Goal: Information Seeking & Learning: Learn about a topic

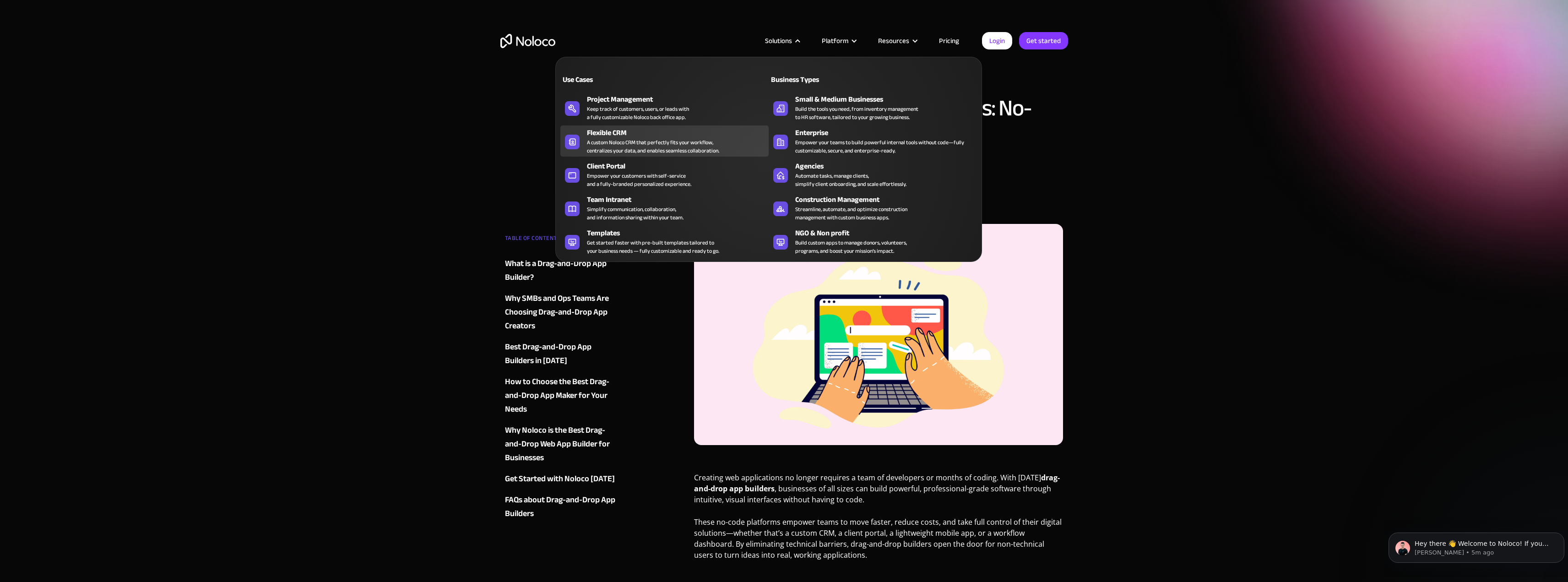
click at [668, 143] on div "A custom Noloco CRM that perfectly fits your workflow, centralizes your data, a…" at bounding box center [653, 146] width 132 height 16
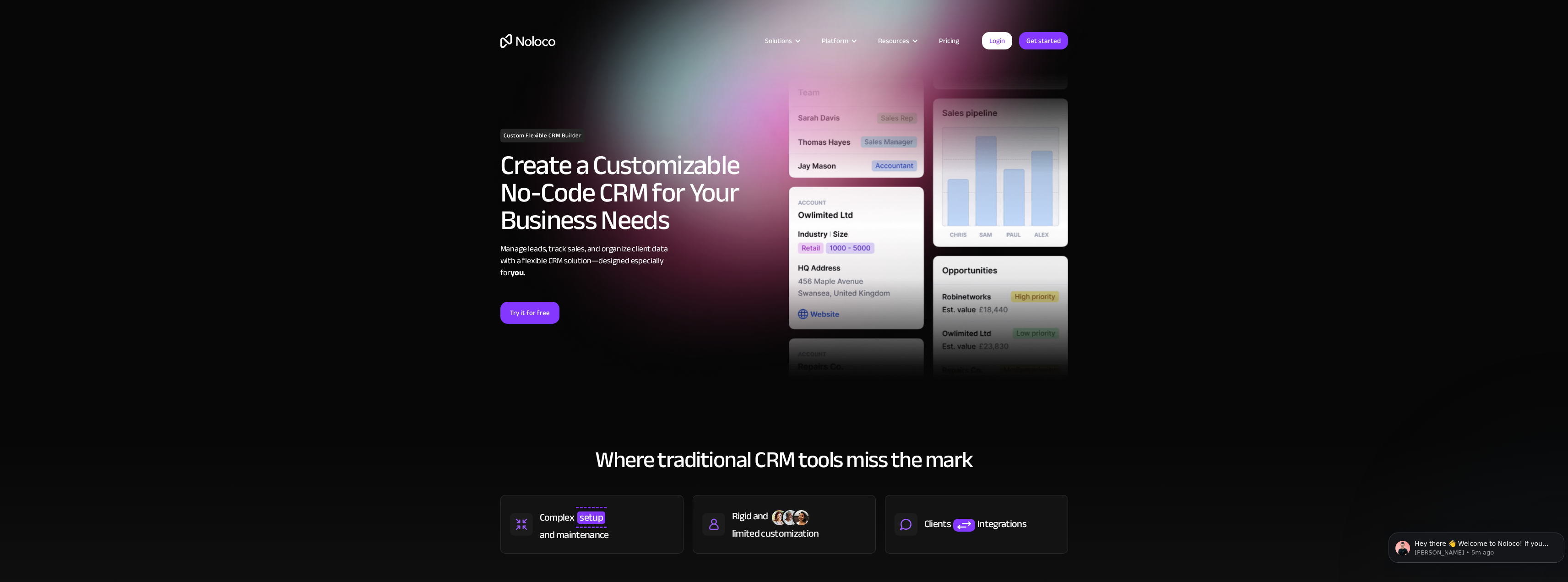
drag, startPoint x: 1026, startPoint y: 155, endPoint x: 978, endPoint y: 86, distance: 84.1
click at [562, 42] on article "Solutions Use Cases Business Types Project Management Keep track of customers, …" at bounding box center [768, 41] width 427 height 12
click at [554, 42] on img "home" at bounding box center [528, 41] width 55 height 14
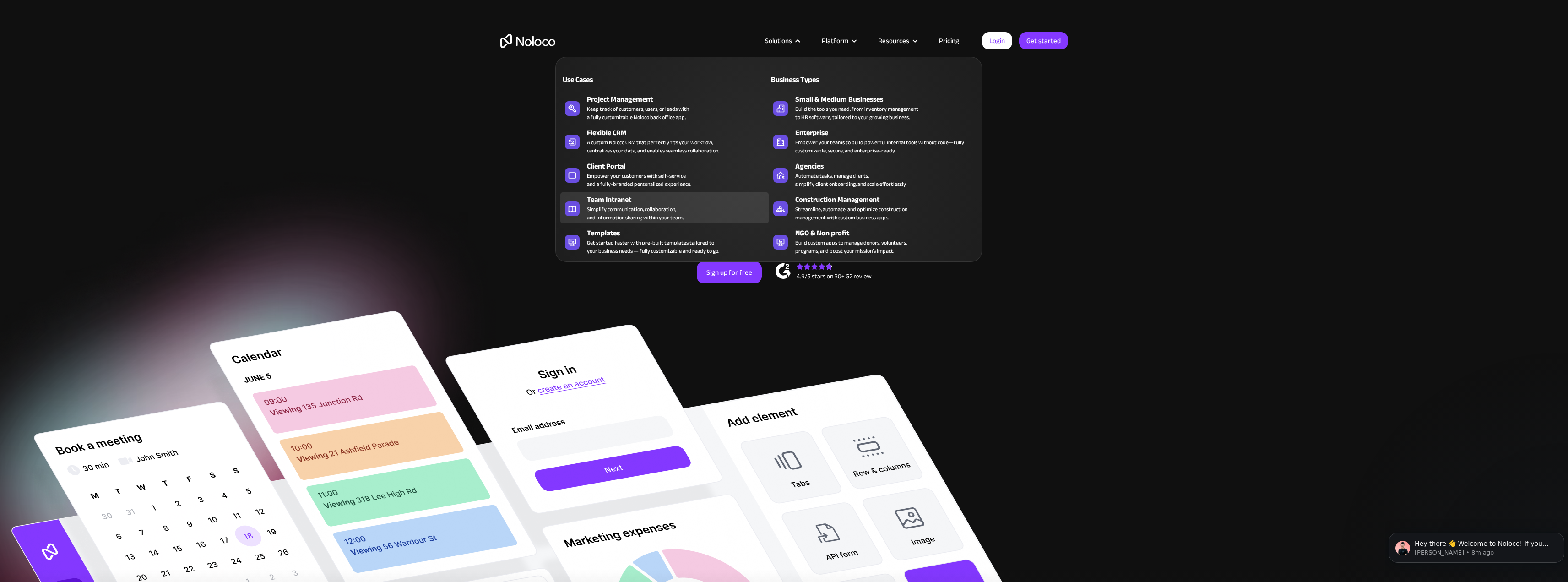
click at [725, 219] on div "Team Intranet Simplify communication, collaboration, and information sharing wi…" at bounding box center [675, 208] width 177 height 27
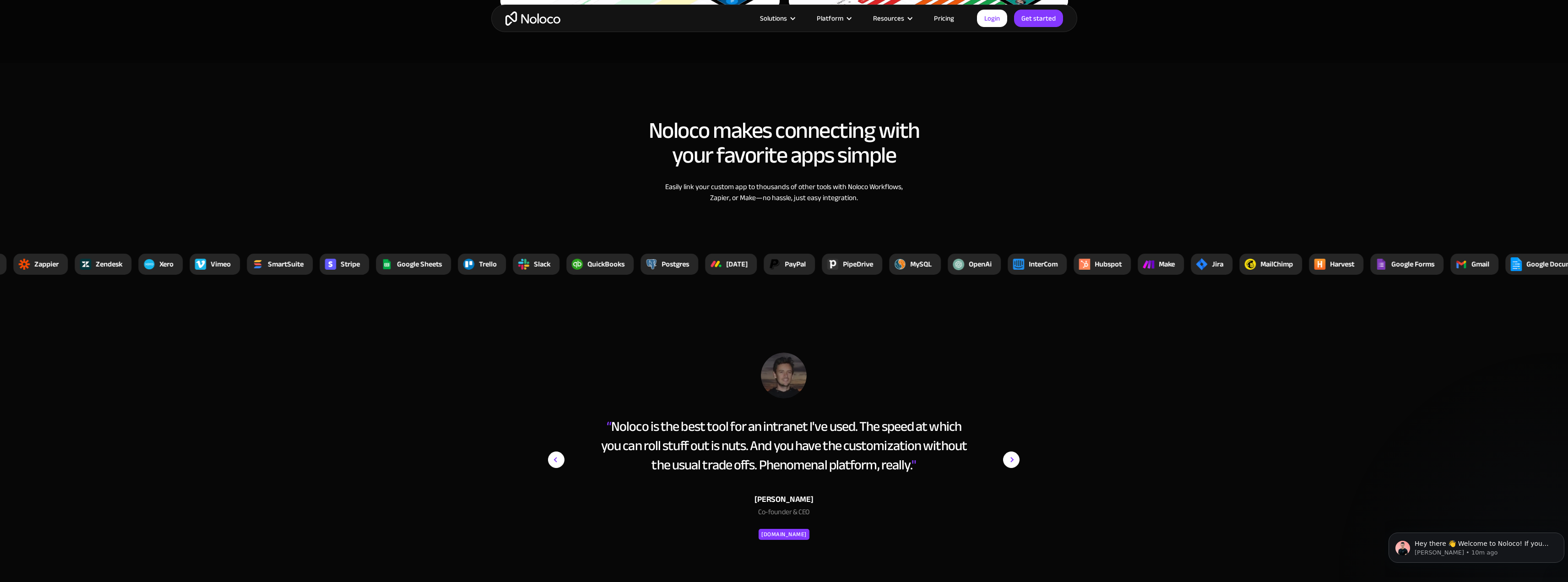
scroll to position [2931, 0]
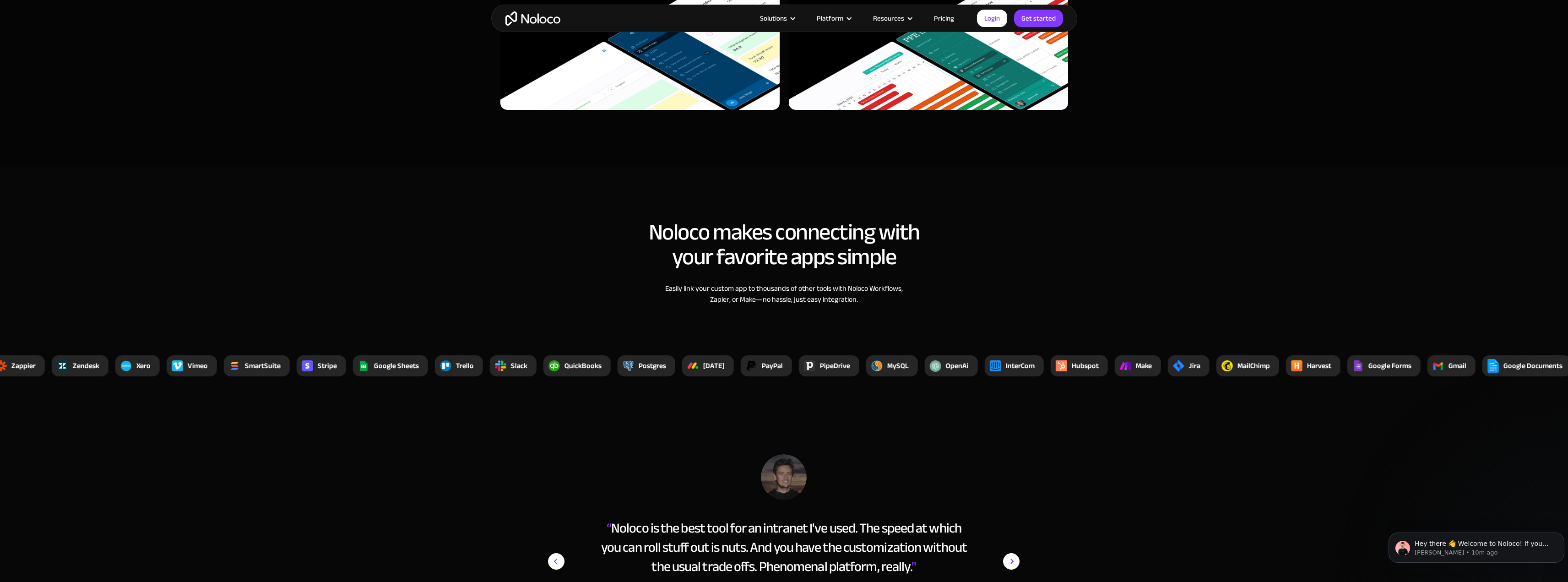
click at [939, 15] on link "Pricing" at bounding box center [944, 18] width 43 height 12
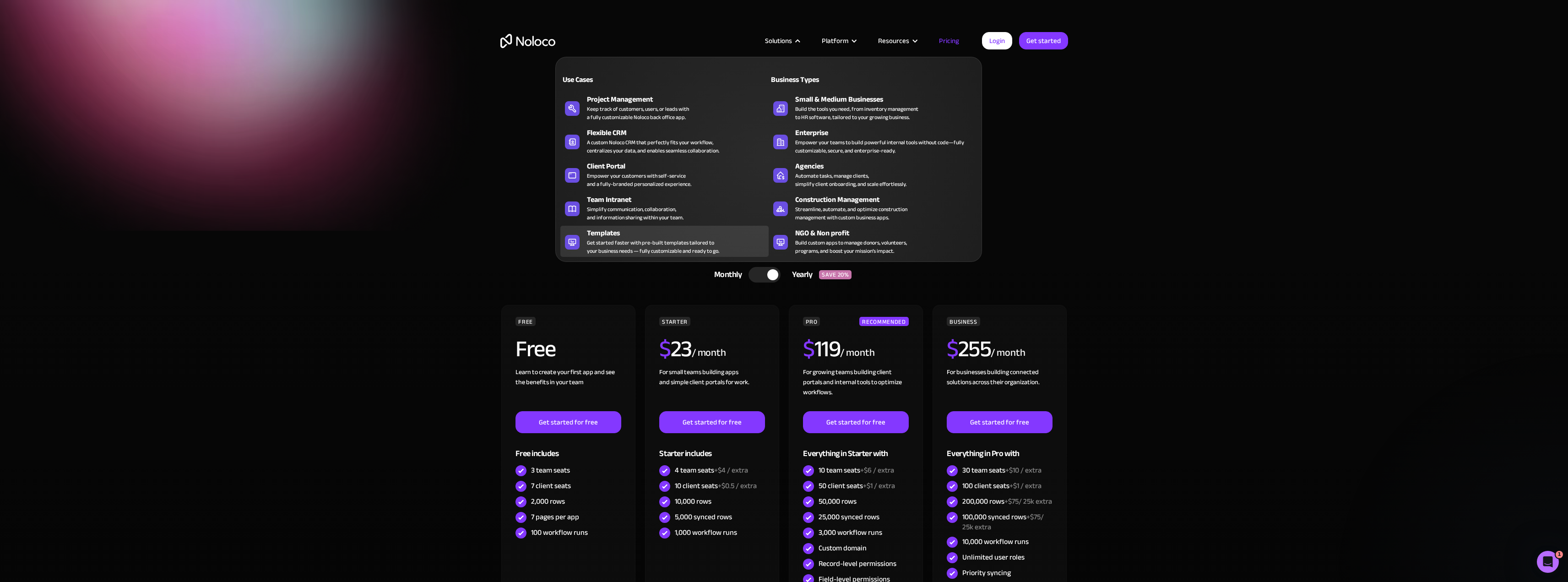
click at [623, 229] on div "Templates" at bounding box center [679, 233] width 186 height 11
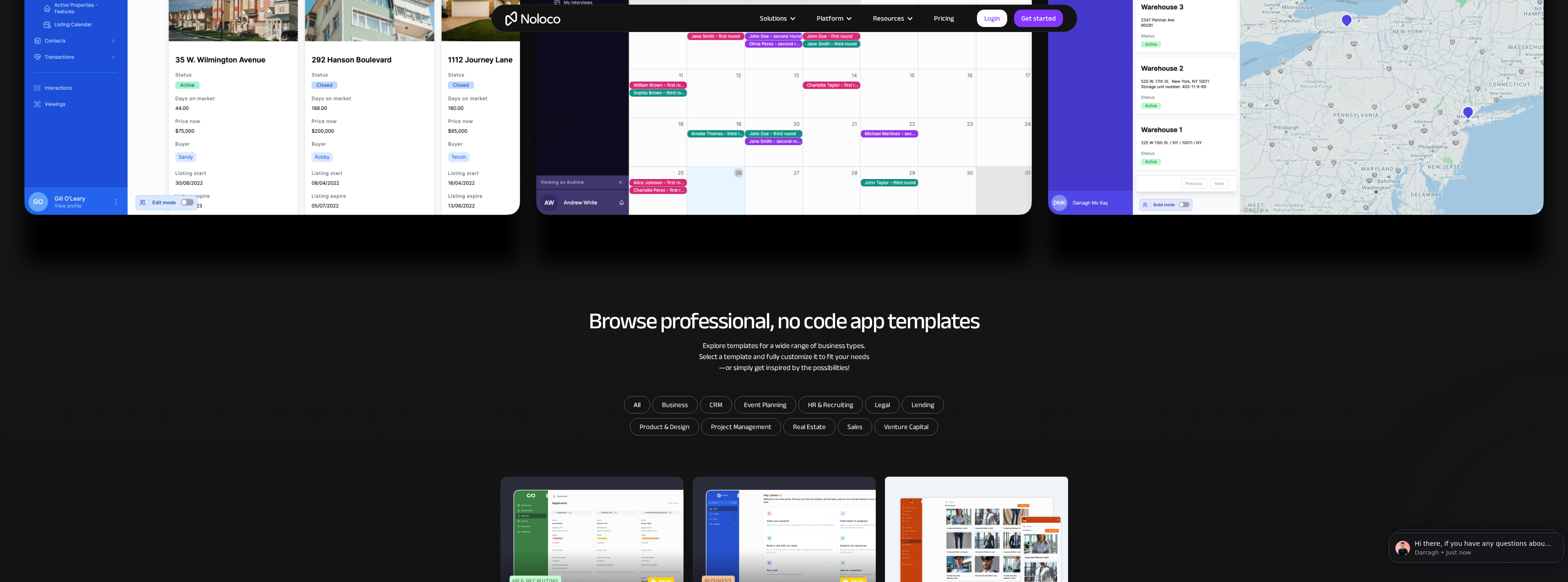
scroll to position [595, 0]
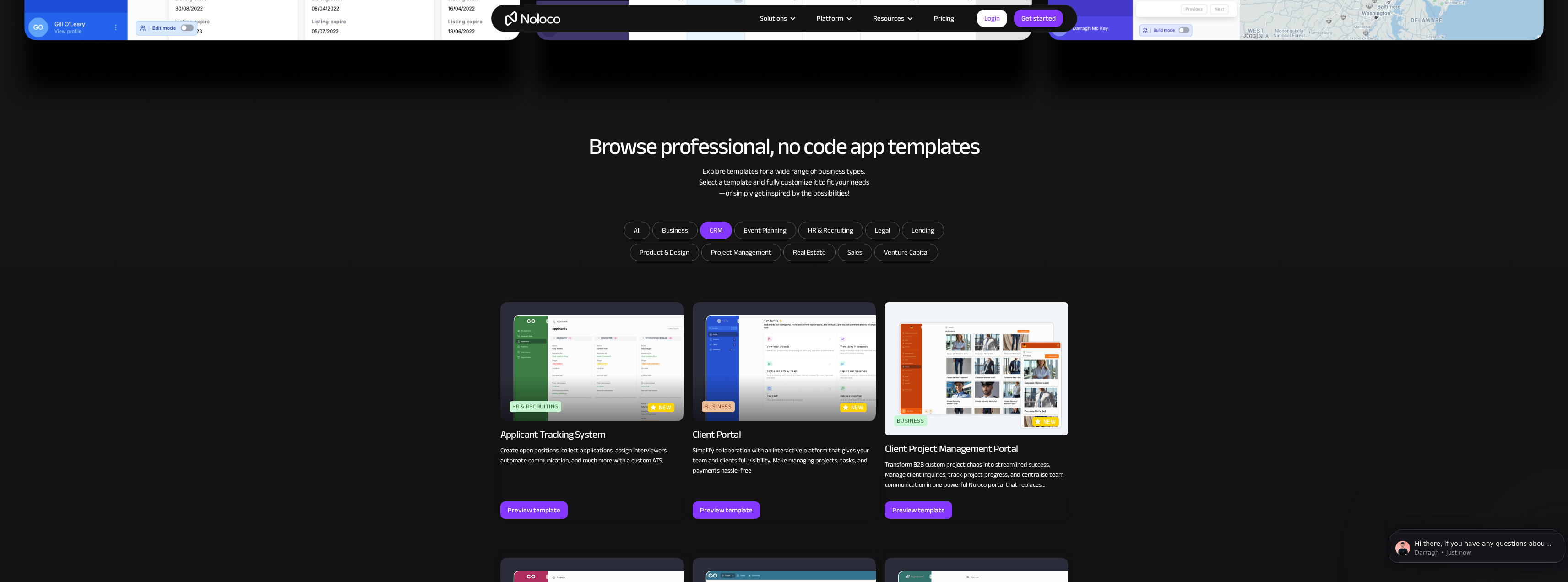
click at [724, 237] on input "CRM" at bounding box center [716, 230] width 31 height 16
checkbox input "true"
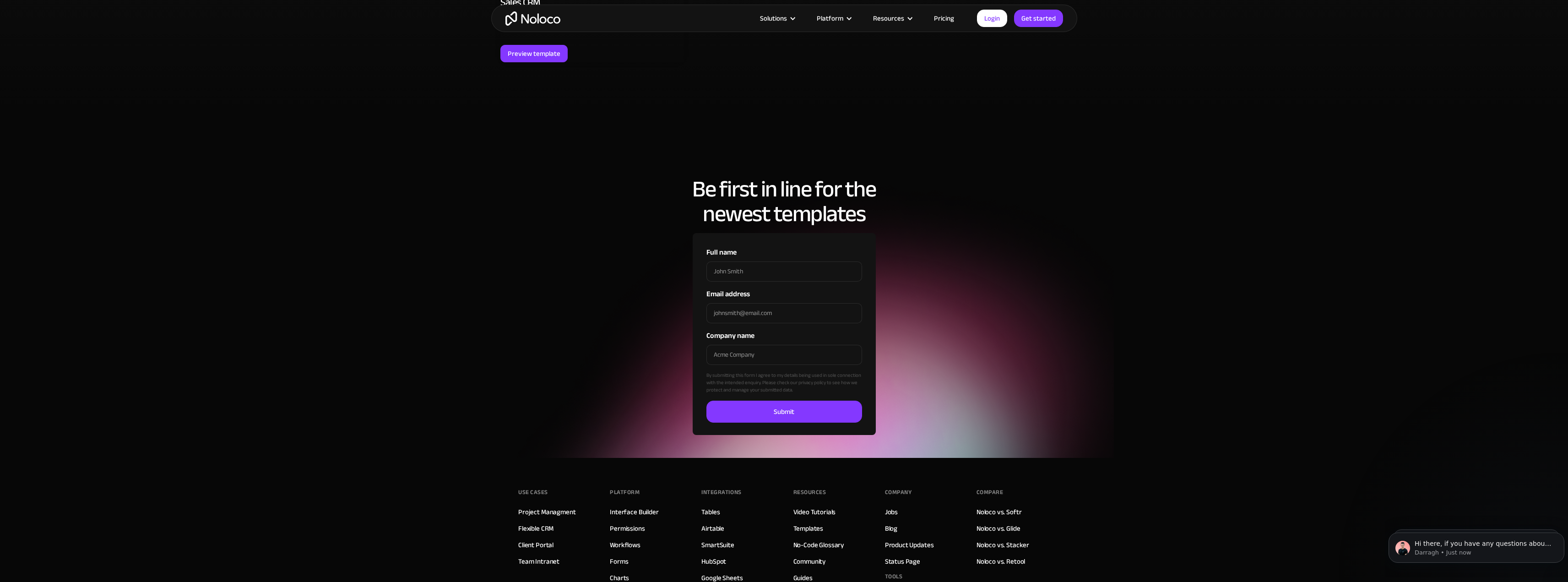
scroll to position [0, 0]
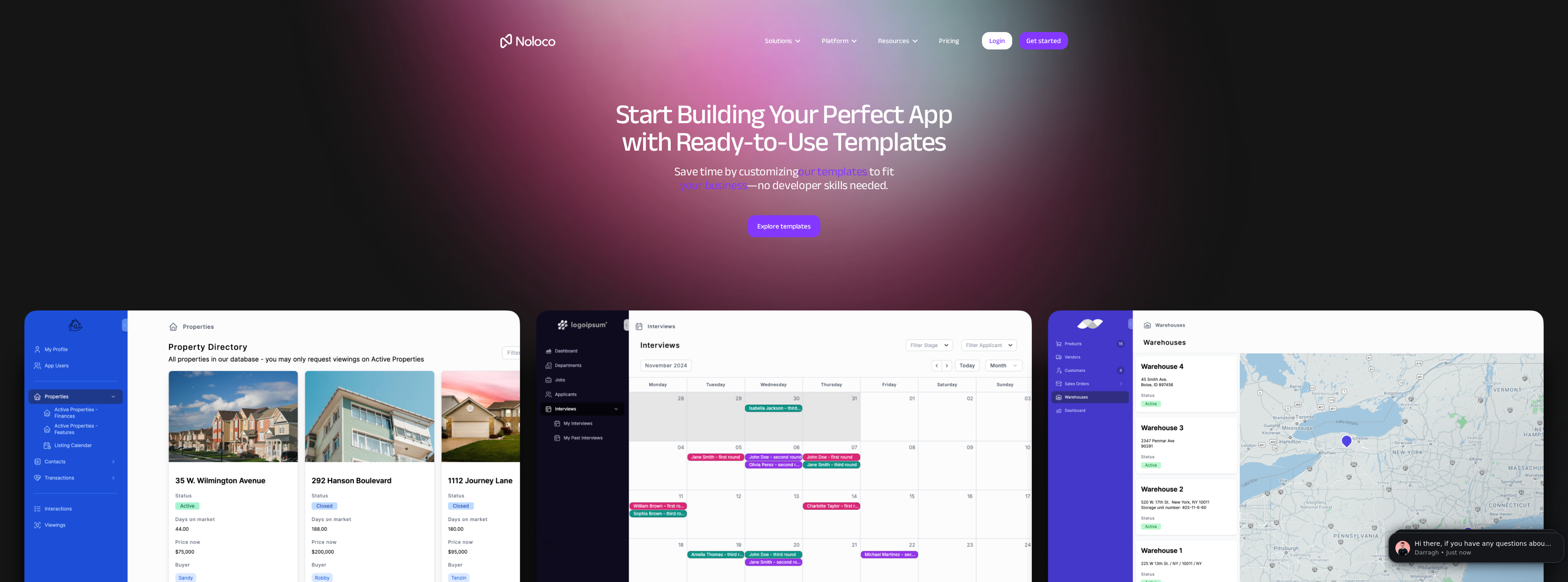
click at [522, 38] on img "home" at bounding box center [528, 41] width 55 height 14
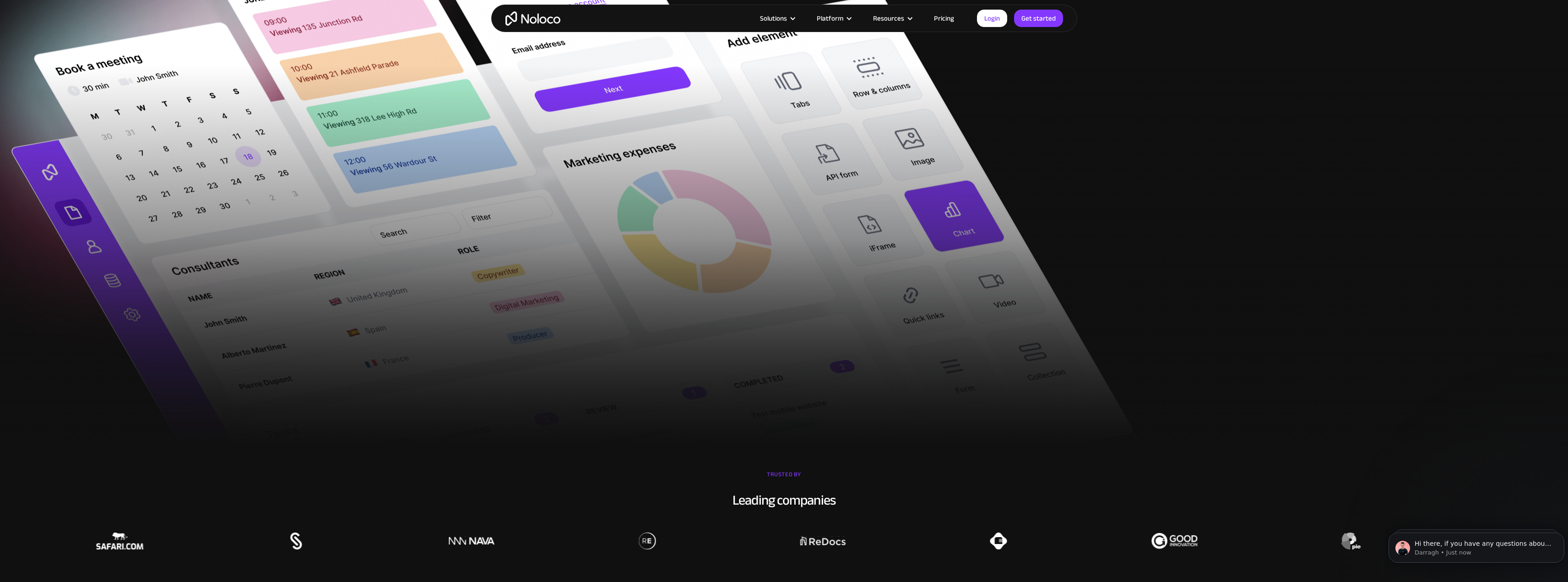
scroll to position [824, 0]
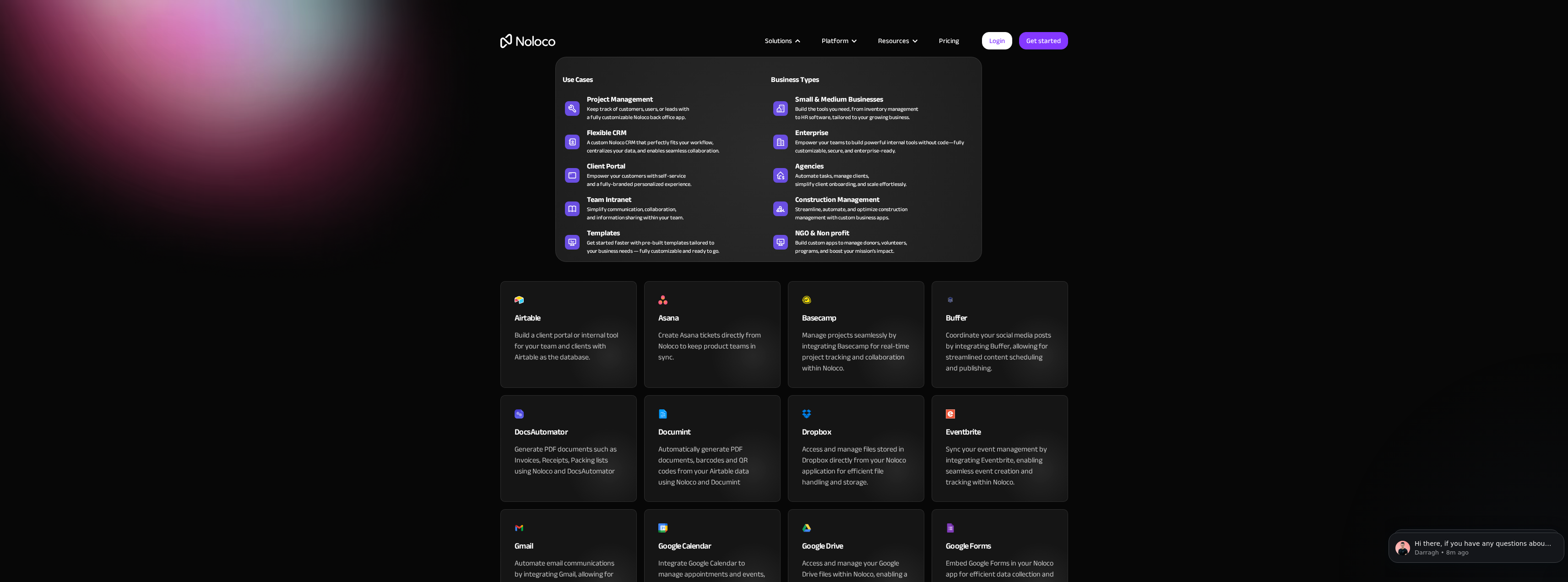
drag, startPoint x: 815, startPoint y: 229, endPoint x: 1138, endPoint y: 215, distance: 323.3
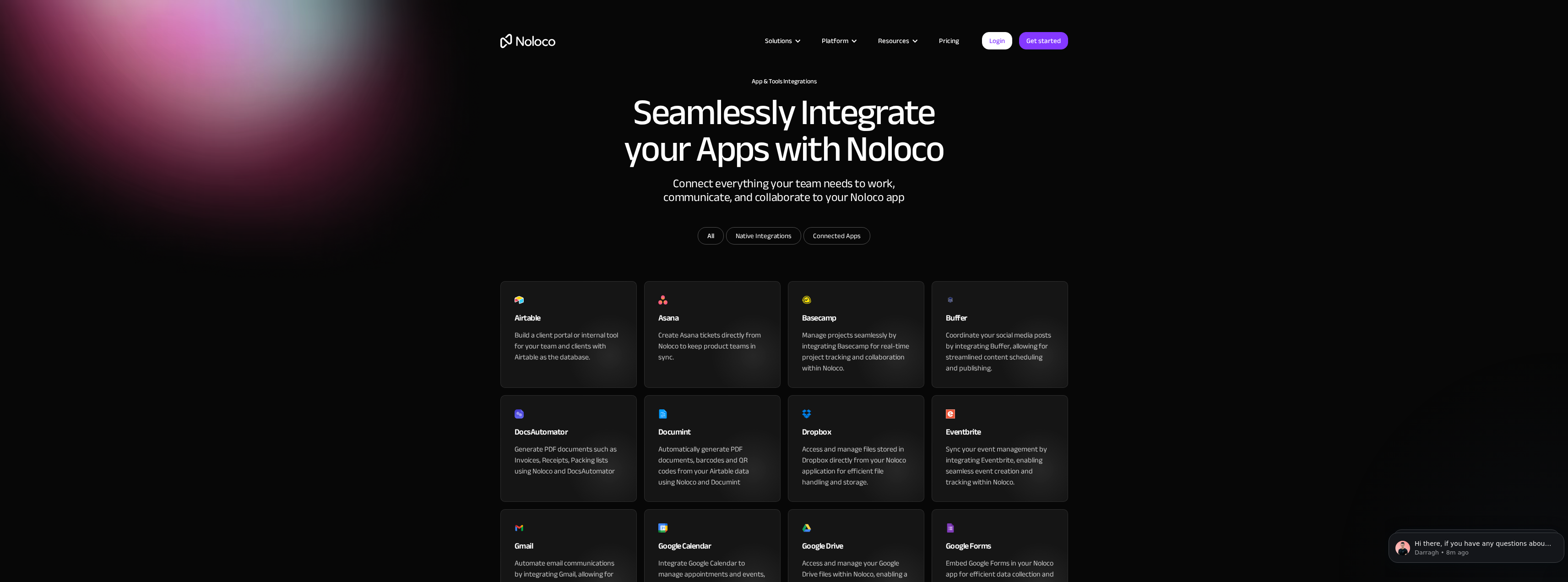
drag, startPoint x: 1135, startPoint y: 231, endPoint x: 1043, endPoint y: 89, distance: 169.2
click at [527, 43] on img "home" at bounding box center [528, 41] width 55 height 14
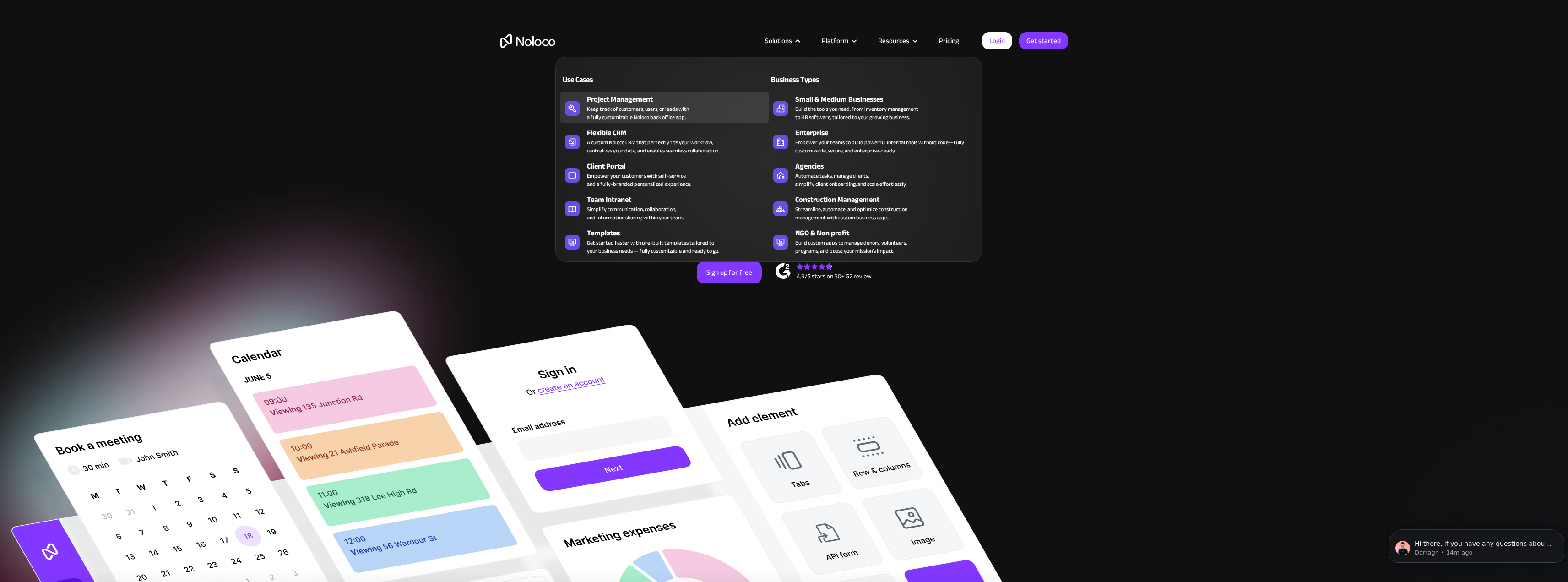
click at [687, 116] on div "Keep track of customers, users, or leads with a fully customizable Noloco back …" at bounding box center [638, 113] width 102 height 16
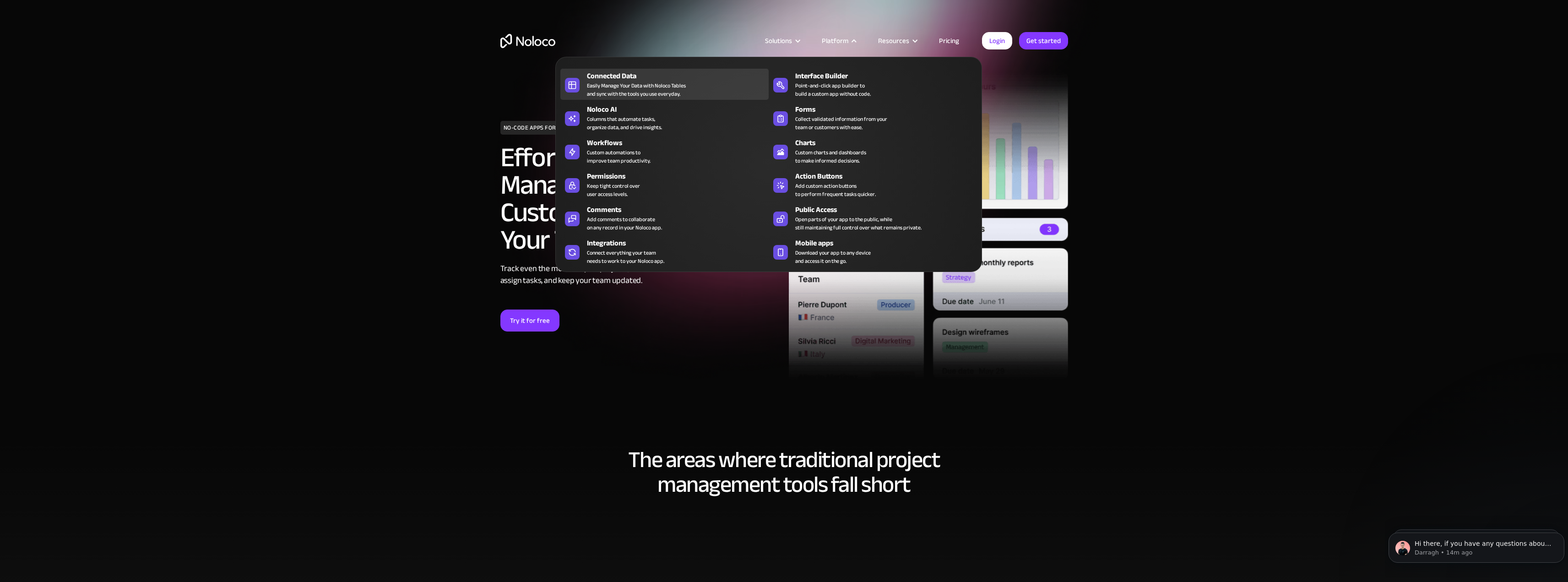
click at [705, 98] on link "Connected Data Easily Manage Your Data with Noloco Tables and sync with the too…" at bounding box center [665, 84] width 208 height 31
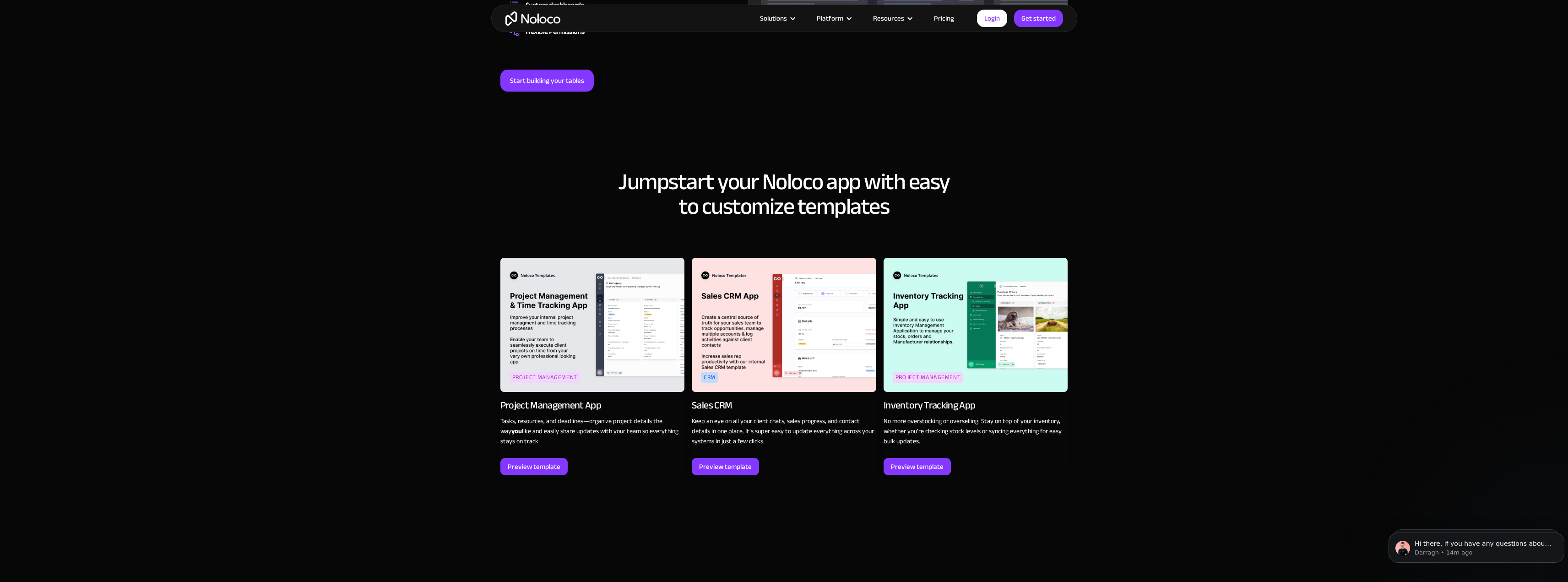
scroll to position [961, 0]
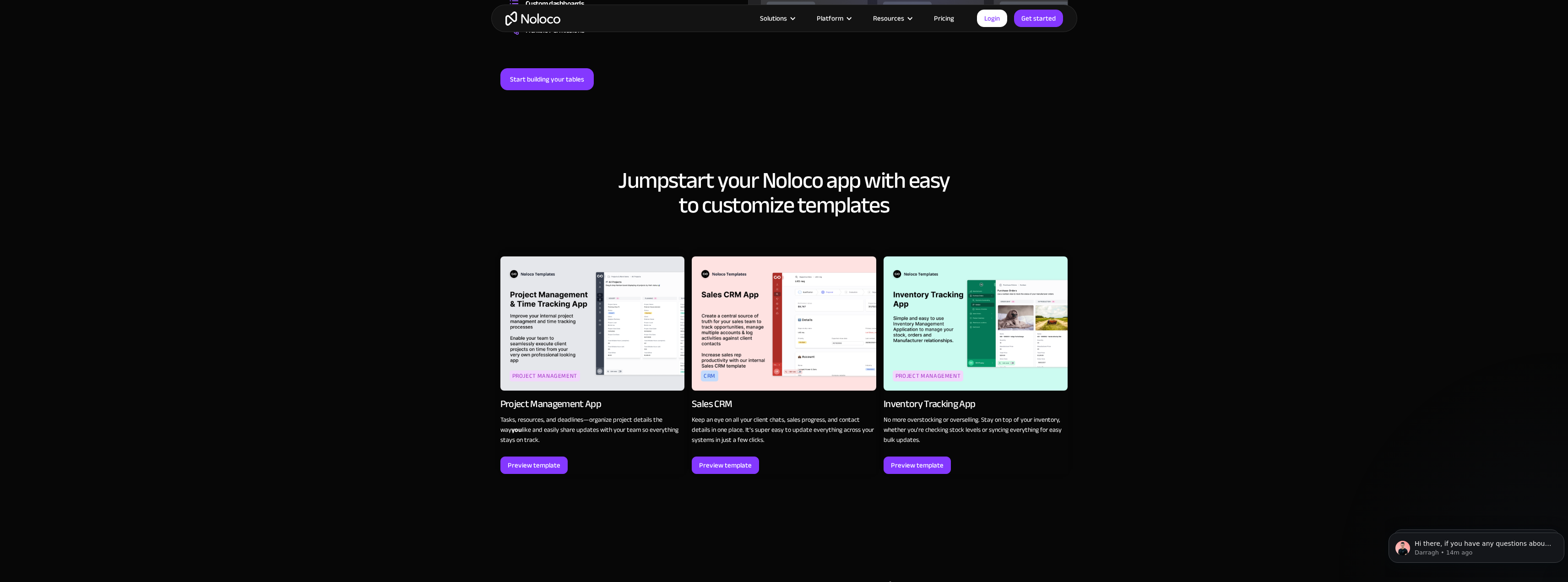
click at [731, 431] on link "crm Sales CRM Keep an eye on all your client chats, sales progress, and contact…" at bounding box center [783, 363] width 184 height 222
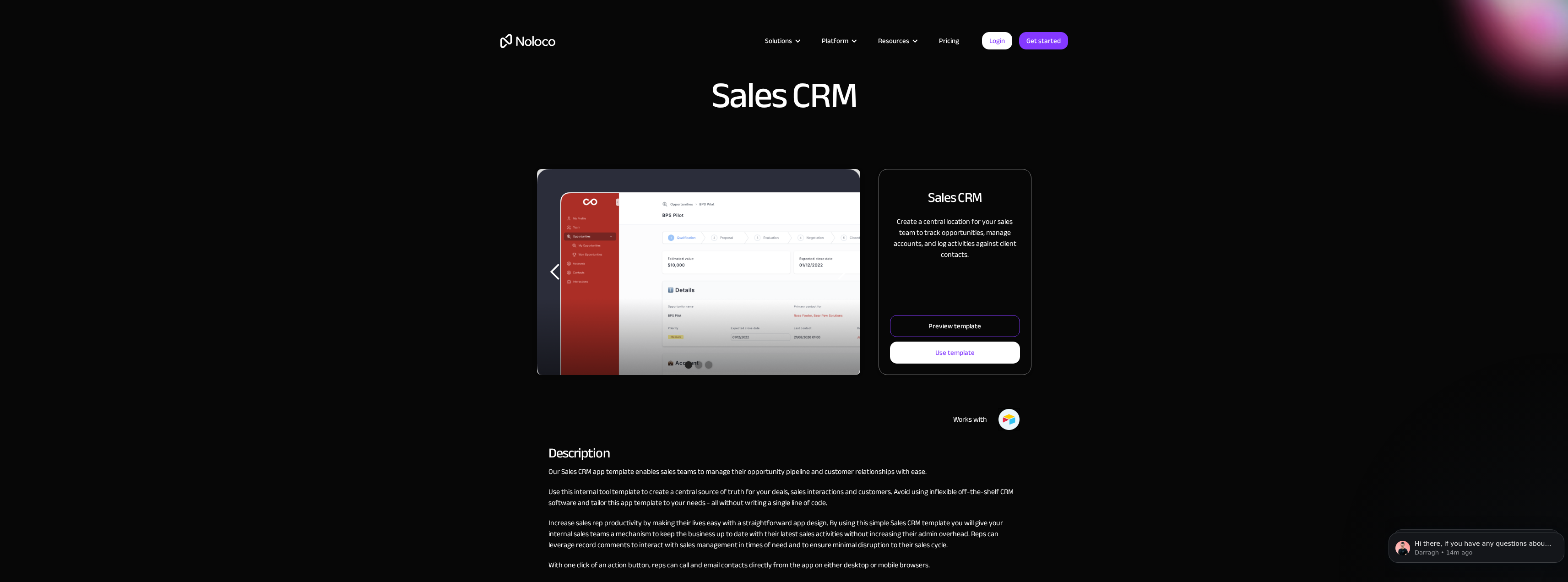
click at [914, 318] on link "Preview template" at bounding box center [954, 326] width 130 height 22
